Goal: Transaction & Acquisition: Purchase product/service

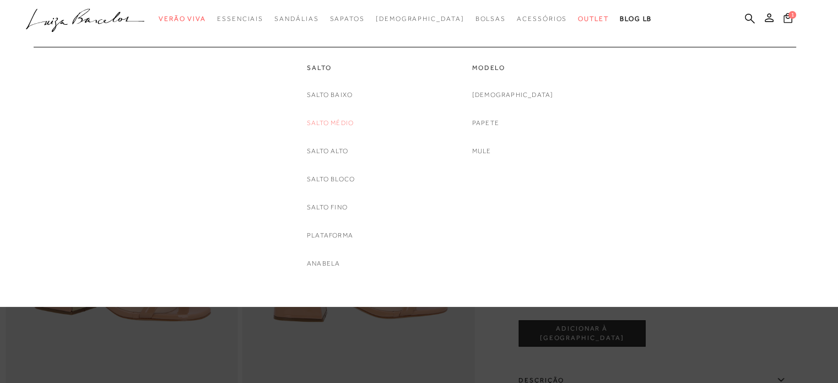
click at [328, 121] on link "Salto Médio" at bounding box center [330, 123] width 47 height 12
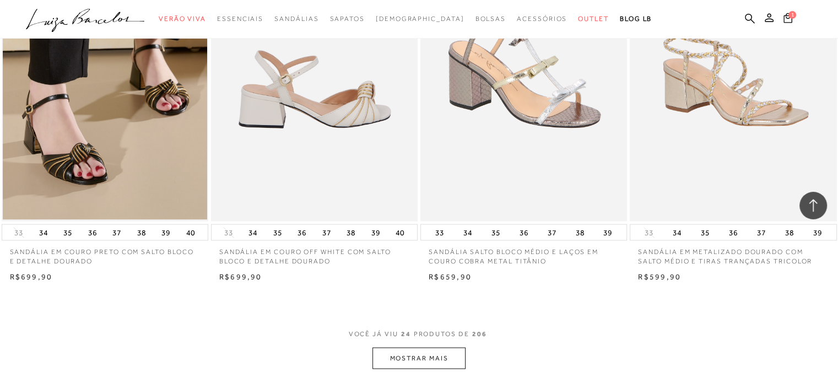
scroll to position [2260, 0]
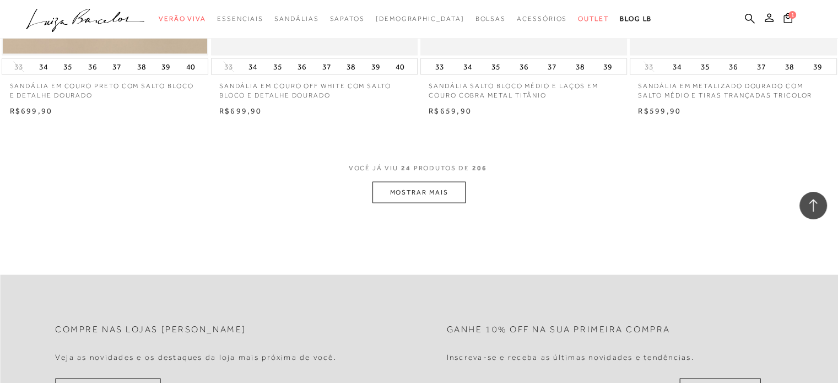
click at [421, 197] on button "MOSTRAR MAIS" at bounding box center [419, 192] width 93 height 21
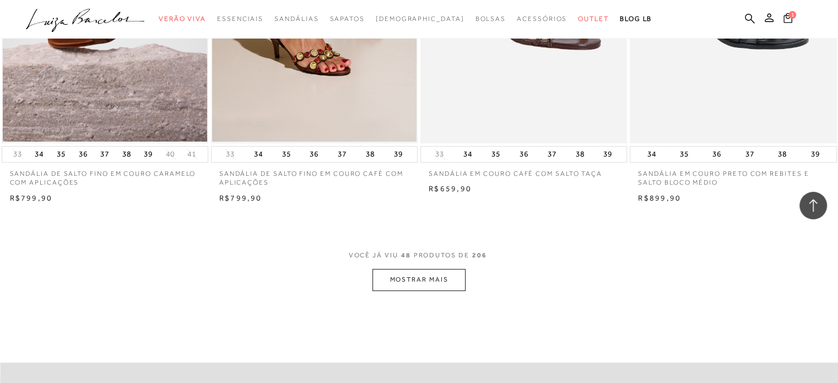
scroll to position [4519, 0]
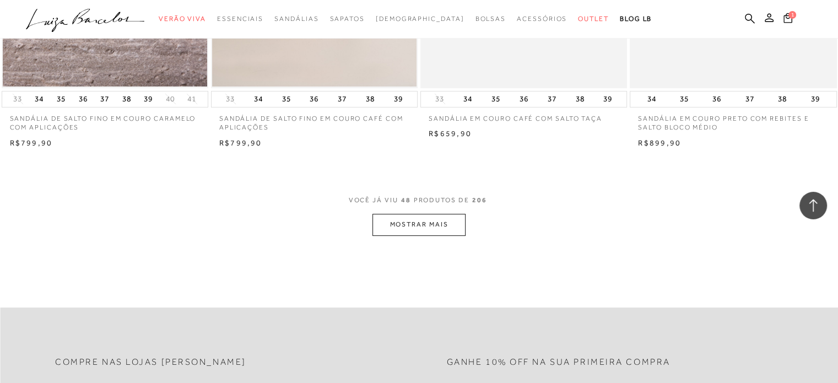
click at [455, 226] on button "MOSTRAR MAIS" at bounding box center [419, 224] width 93 height 21
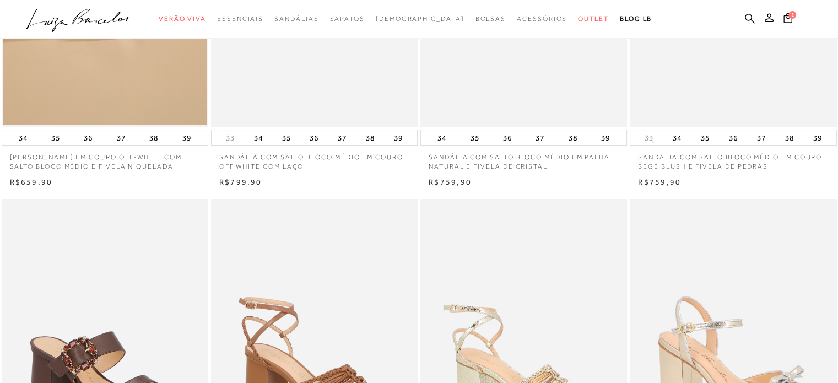
scroll to position [0, 0]
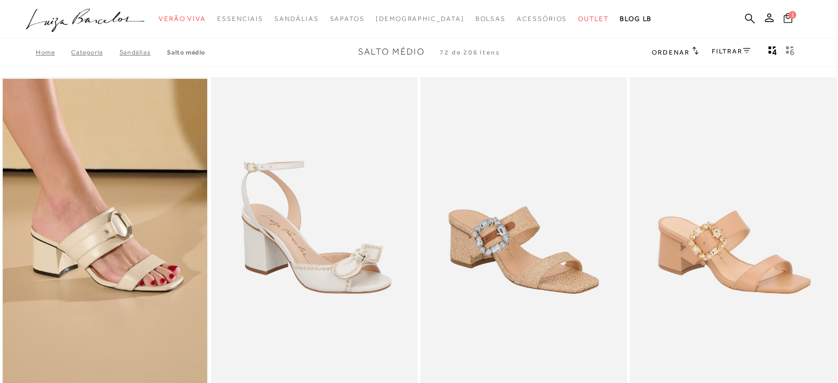
click at [788, 15] on icon at bounding box center [788, 18] width 9 height 10
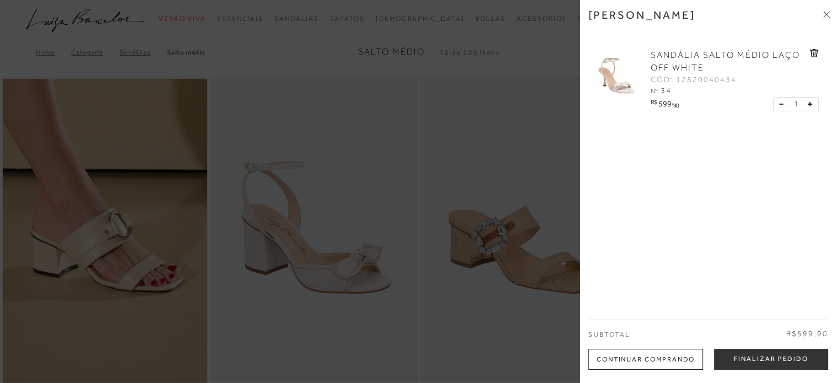
click at [673, 55] on span "SANDÁLIA SALTO MÉDIO LAÇO OFF WHITE" at bounding box center [725, 61] width 149 height 23
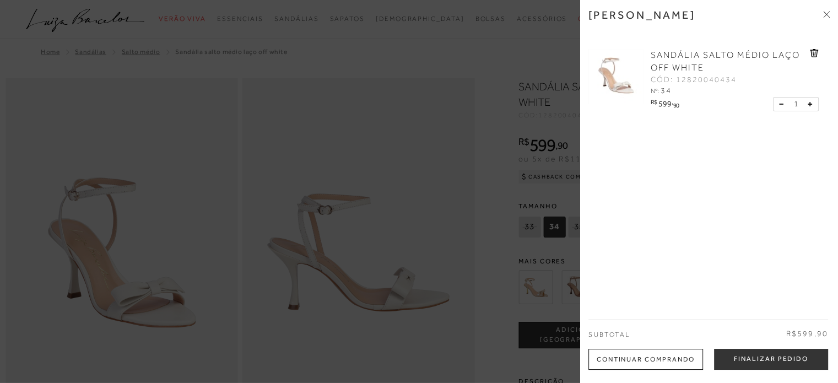
click at [783, 106] on button at bounding box center [783, 104] width 9 height 10
click at [810, 52] on icon at bounding box center [814, 53] width 9 height 8
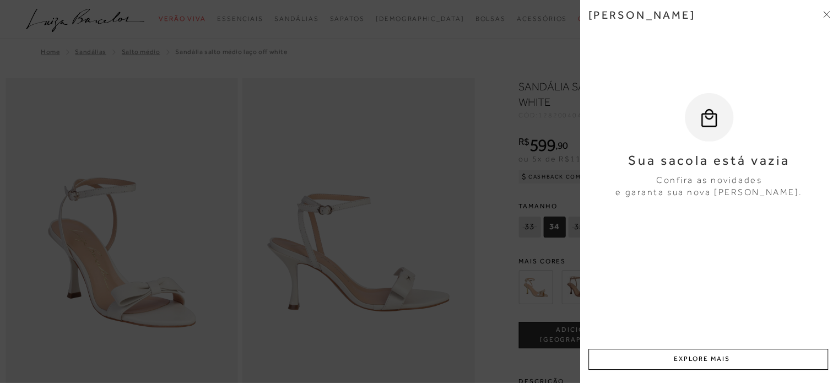
click at [484, 170] on div at bounding box center [419, 191] width 838 height 383
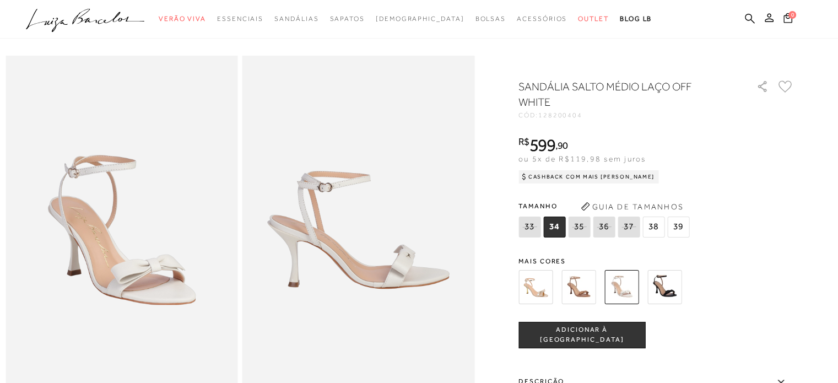
scroll to position [55, 0]
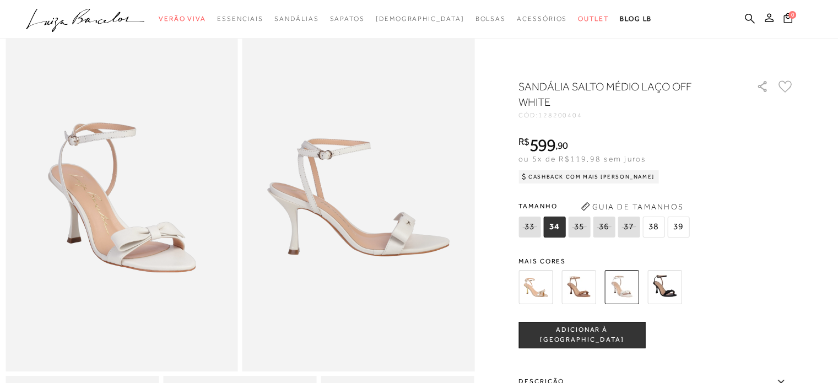
click at [622, 285] on img at bounding box center [622, 287] width 34 height 34
click at [585, 295] on img at bounding box center [579, 287] width 34 height 34
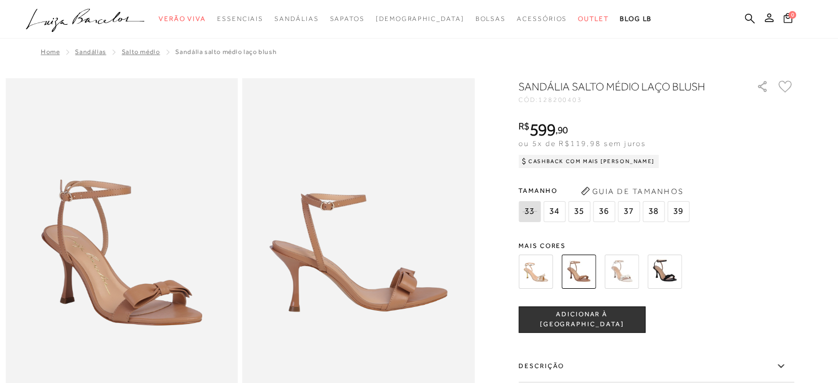
click at [624, 271] on img at bounding box center [622, 272] width 34 height 34
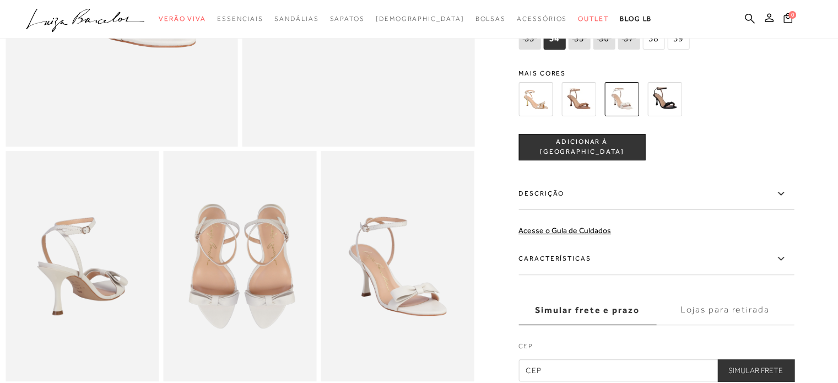
scroll to position [276, 0]
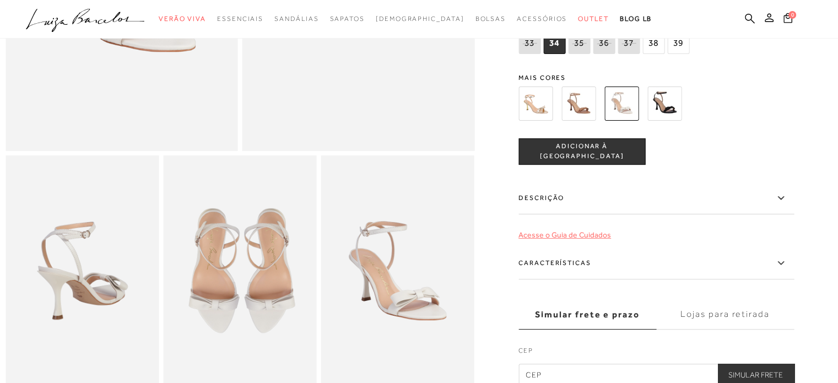
click at [560, 239] on link "Acesse o Guia de Cuidados" at bounding box center [565, 234] width 93 height 9
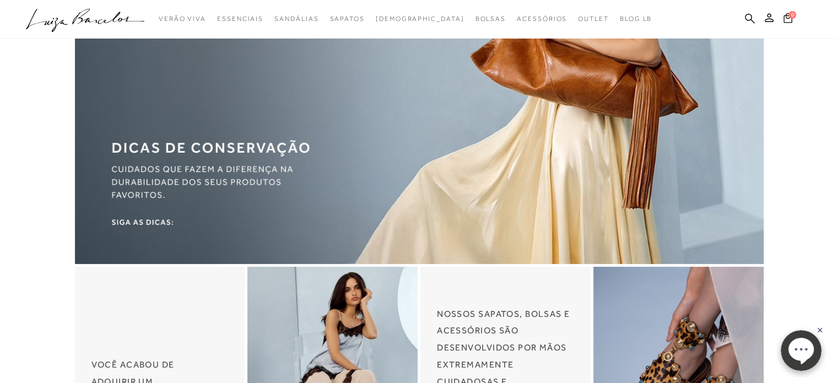
scroll to position [276, 0]
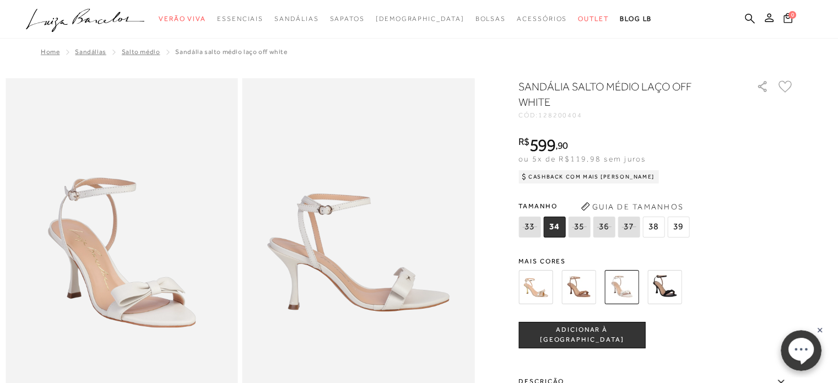
click at [595, 206] on button "Guia de Tamanhos" at bounding box center [632, 207] width 110 height 18
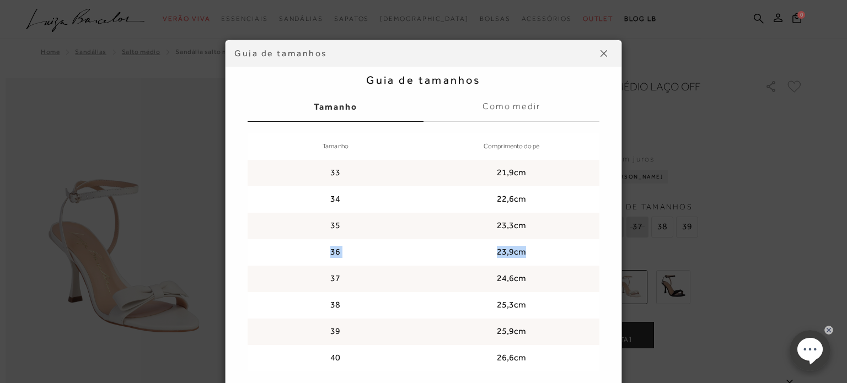
drag, startPoint x: 325, startPoint y: 254, endPoint x: 518, endPoint y: 251, distance: 192.9
click at [518, 251] on tr "36 23,9cm" at bounding box center [423, 252] width 352 height 26
click at [602, 51] on img at bounding box center [603, 53] width 7 height 7
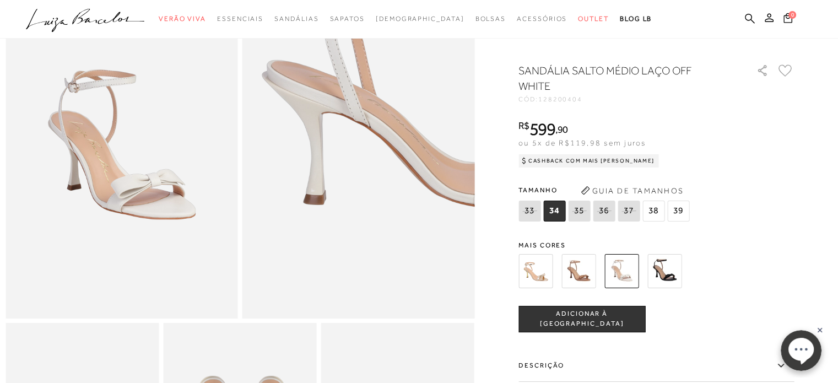
scroll to position [110, 0]
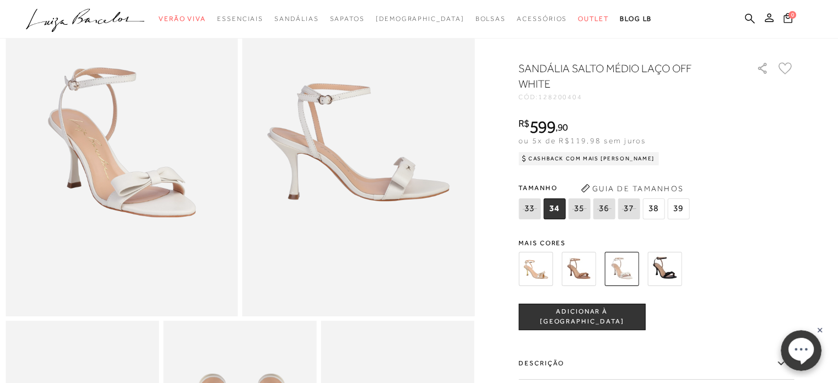
click at [607, 215] on icon at bounding box center [603, 209] width 15 height 14
select select
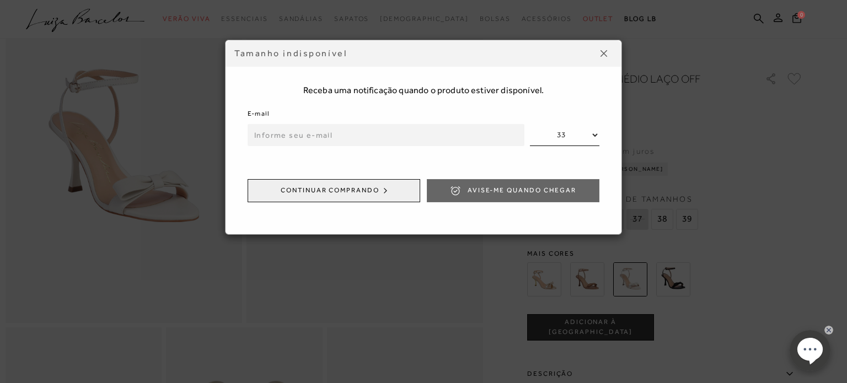
click at [600, 51] on button at bounding box center [604, 54] width 18 height 18
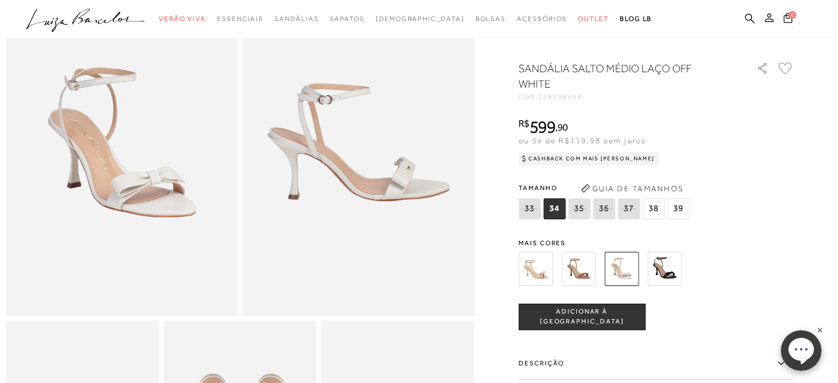
click at [768, 20] on icon at bounding box center [769, 17] width 9 height 9
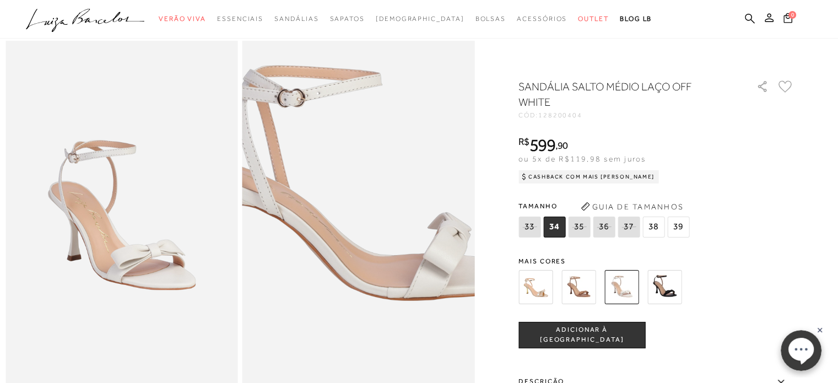
scroll to position [55, 0]
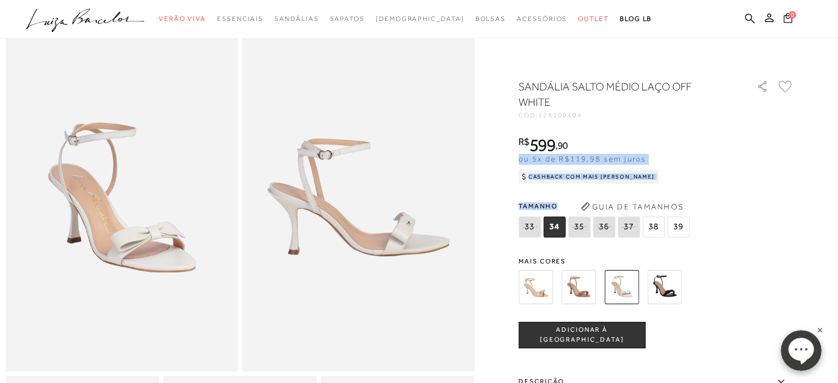
drag, startPoint x: 521, startPoint y: 160, endPoint x: 578, endPoint y: 152, distance: 57.4
click at [567, 152] on div at bounding box center [419, 314] width 827 height 583
click at [601, 157] on span "ou 5x de R$119,98 sem juros" at bounding box center [582, 158] width 127 height 9
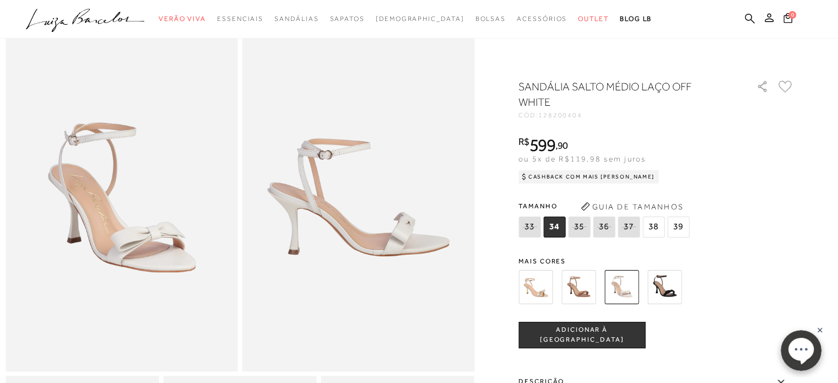
click at [601, 157] on span "ou 5x de R$119,98 sem juros" at bounding box center [582, 158] width 127 height 9
